Goal: Check status

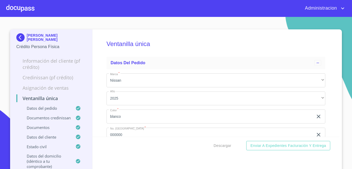
click at [32, 33] on div "[PERSON_NAME] [PERSON_NAME] Crédito Persona Física" at bounding box center [51, 41] width 70 height 24
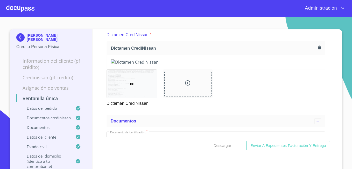
click at [33, 39] on p "[PERSON_NAME] [PERSON_NAME]" at bounding box center [56, 37] width 59 height 8
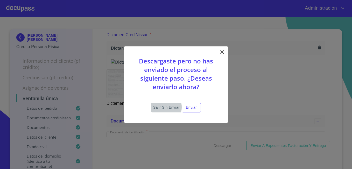
click at [162, 107] on span "Salir sin enviar" at bounding box center [166, 107] width 26 height 6
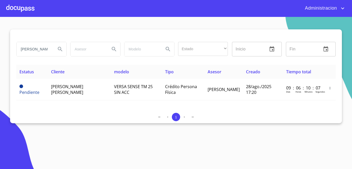
click at [43, 50] on input "[PERSON_NAME]" at bounding box center [34, 49] width 35 height 14
type input ","
type input "[PERSON_NAME]"
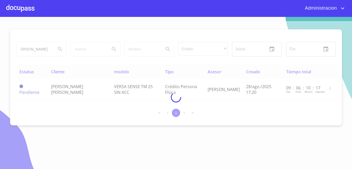
scroll to position [0, 0]
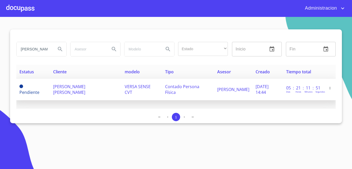
click at [60, 82] on td "[PERSON_NAME] [PERSON_NAME]" at bounding box center [86, 90] width 72 height 22
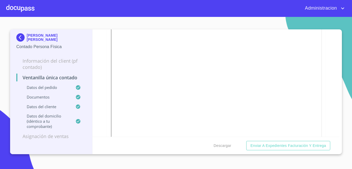
scroll to position [908, 0]
click at [40, 38] on p "[PERSON_NAME] [PERSON_NAME]" at bounding box center [56, 37] width 59 height 8
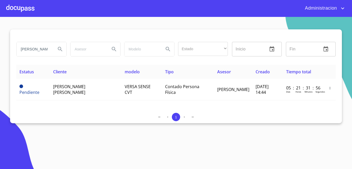
click at [35, 49] on input "[PERSON_NAME]" at bounding box center [34, 49] width 35 height 14
type input "[PERSON_NAME]"
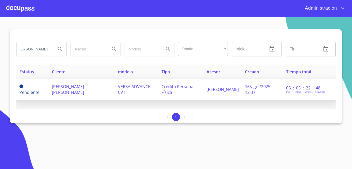
click at [42, 87] on td "Pendiente" at bounding box center [32, 90] width 32 height 22
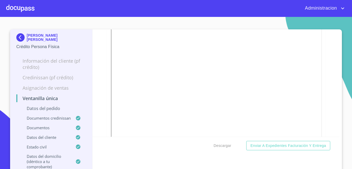
scroll to position [1840, 0]
click at [35, 37] on p "[PERSON_NAME] [PERSON_NAME]" at bounding box center [56, 37] width 59 height 8
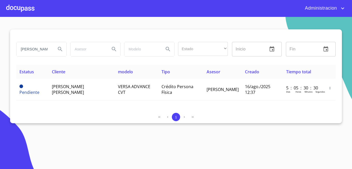
click at [23, 50] on input "[PERSON_NAME]" at bounding box center [34, 49] width 35 height 14
type input "[PERSON_NAME]"
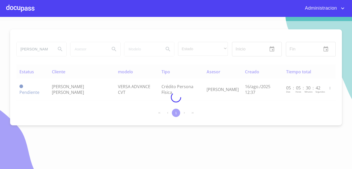
scroll to position [0, 0]
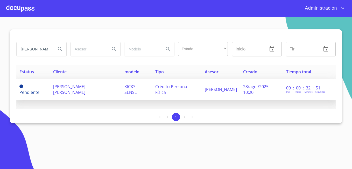
click at [96, 94] on td "[PERSON_NAME] [PERSON_NAME]" at bounding box center [85, 90] width 71 height 22
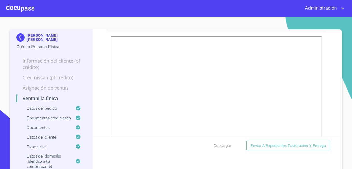
scroll to position [515, 0]
